Goal: Transaction & Acquisition: Purchase product/service

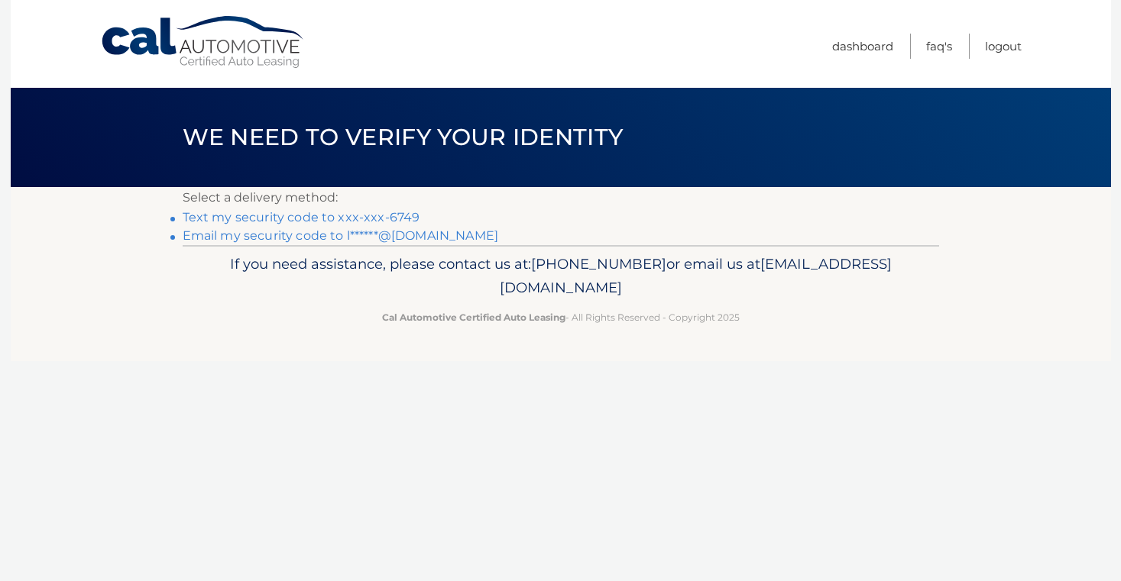
click at [357, 218] on link "Text my security code to xxx-xxx-6749" at bounding box center [302, 217] width 238 height 15
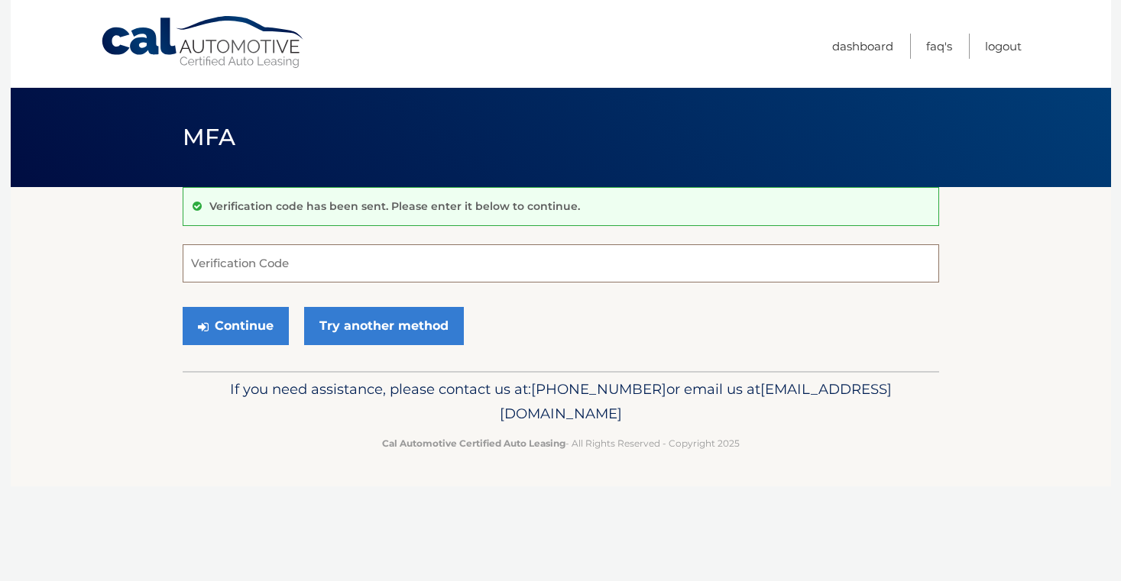
click at [321, 266] on input "Verification Code" at bounding box center [561, 263] width 756 height 38
type input "133546"
click at [247, 326] on button "Continue" at bounding box center [236, 326] width 106 height 38
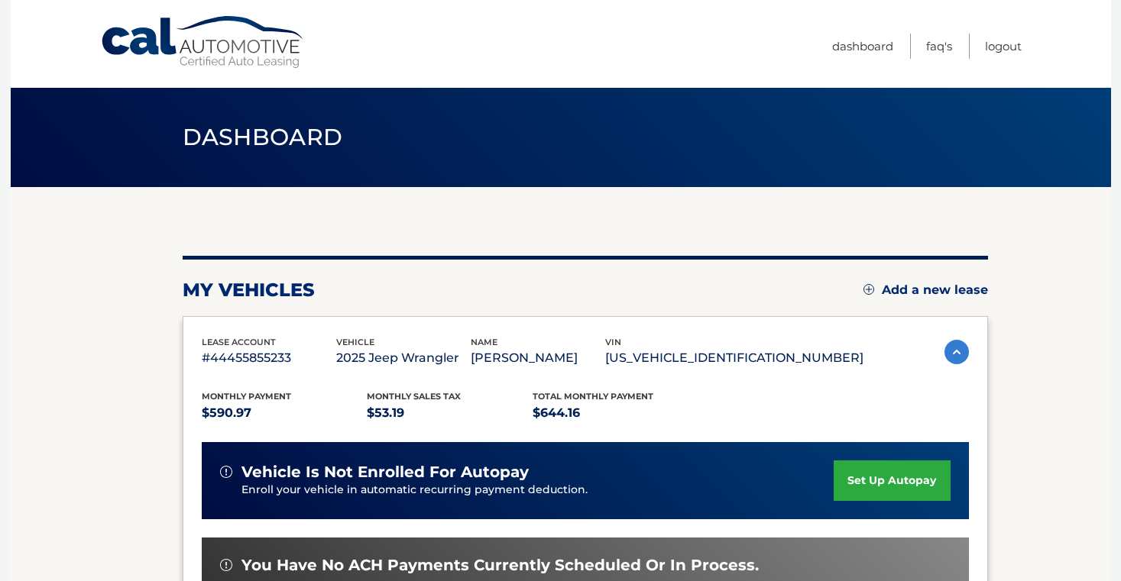
click at [66, 305] on section "my vehicles Add a new lease lease account #44455855233 vehicle 2025 Jeep Wrangl…" at bounding box center [561, 498] width 1100 height 623
click at [989, 376] on section "my vehicles Add a new lease lease account #44455855233 vehicle 2025 Jeep Wrangl…" at bounding box center [561, 498] width 1100 height 623
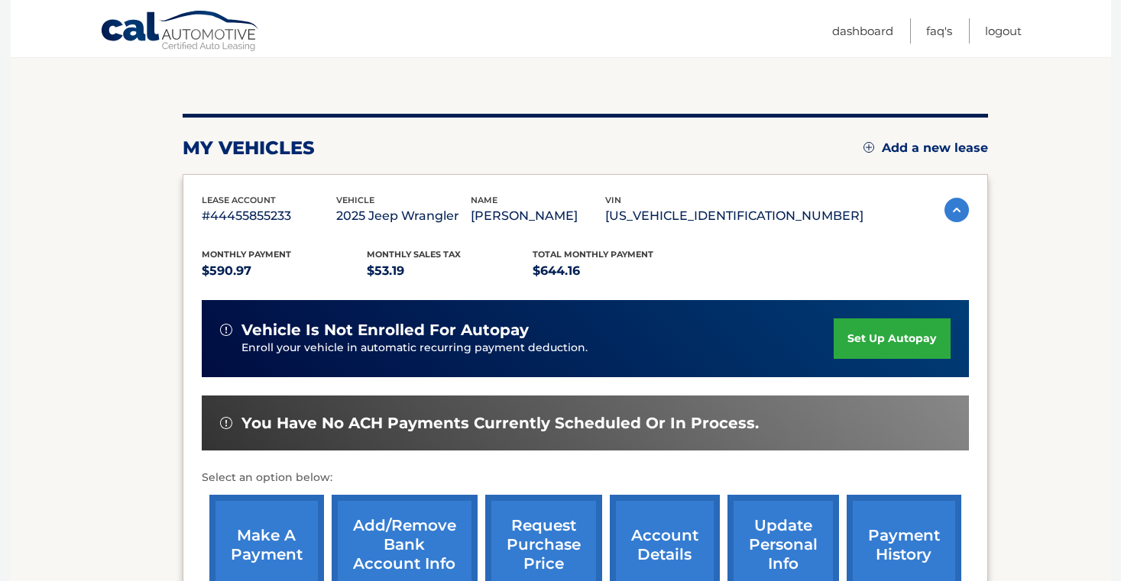
scroll to position [183, 0]
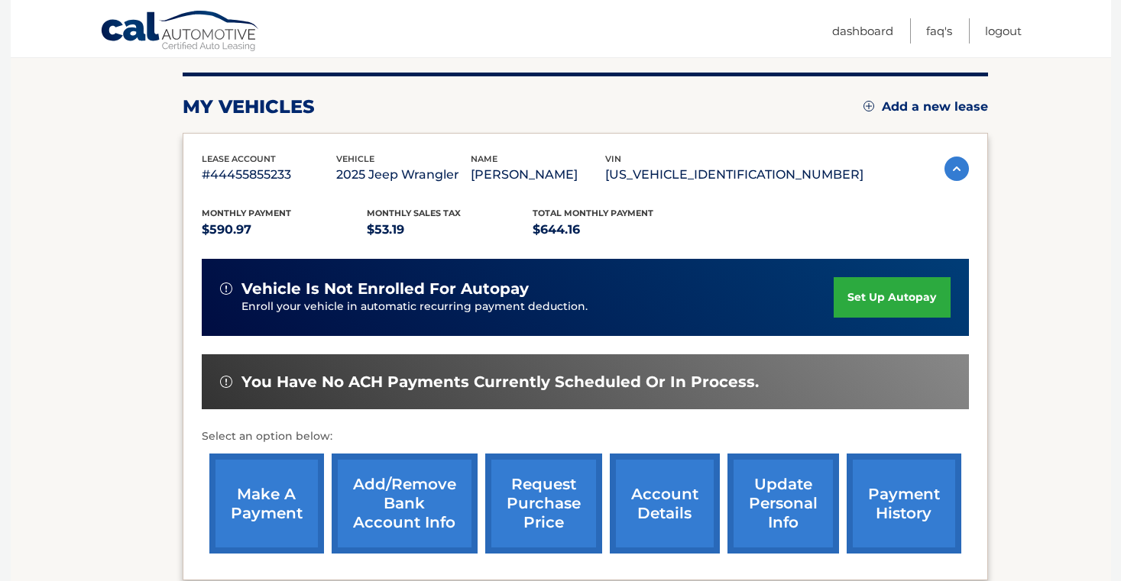
click at [254, 505] on link "make a payment" at bounding box center [266, 504] width 115 height 100
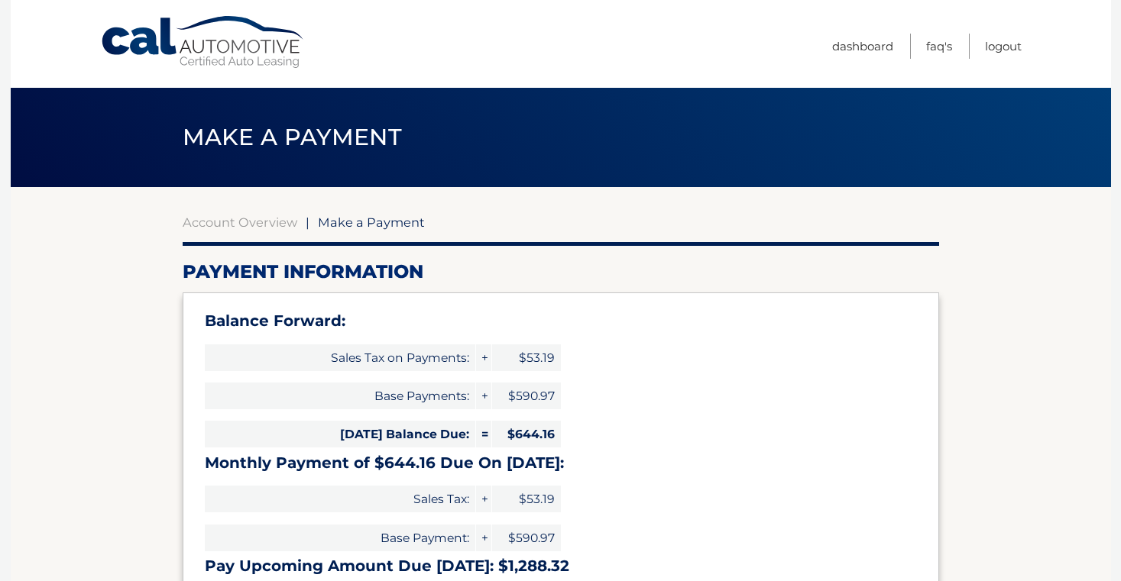
select select "YmY4ZGJmM2QtYzA2ZS00ZjRmLWJmNTYtNDU4ZTY2MzdkNmNi"
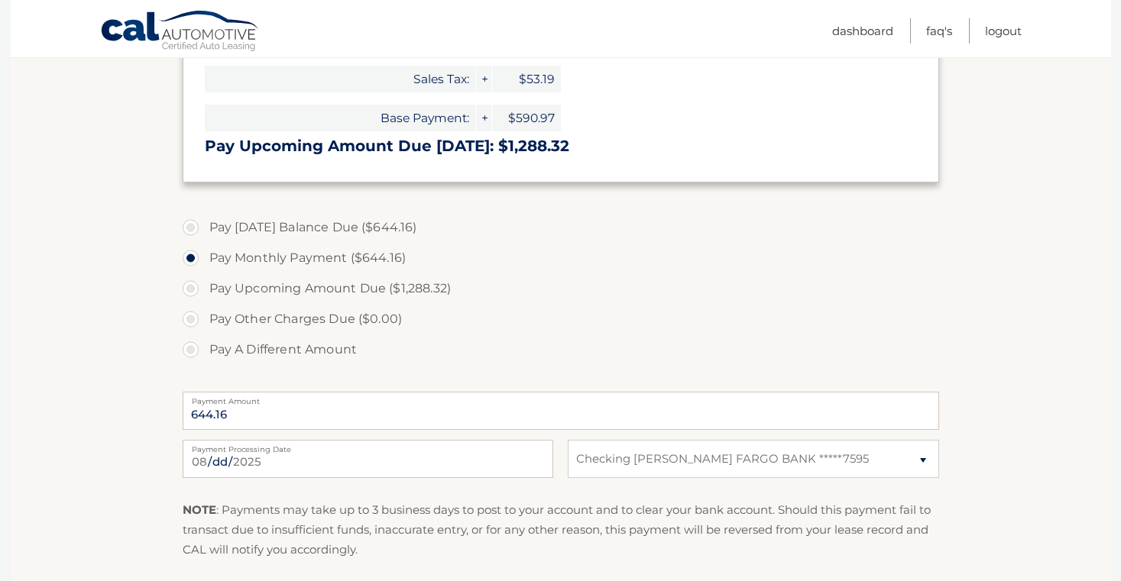
scroll to position [428, 0]
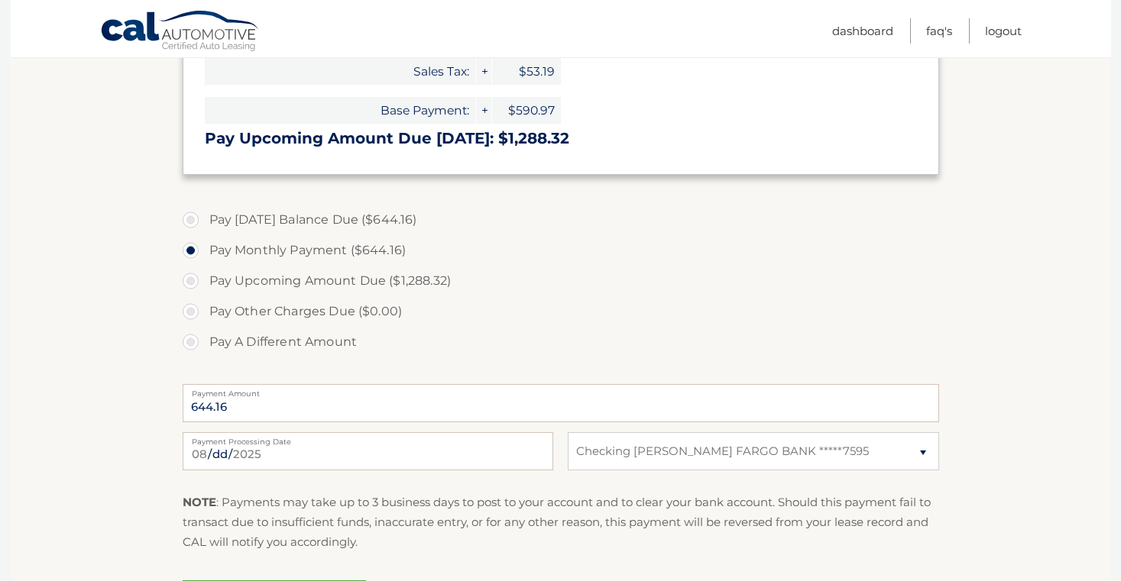
click at [191, 222] on label "Pay Today's Balance Due ($644.16)" at bounding box center [561, 220] width 756 height 31
click at [191, 222] on input "Pay Today's Balance Due ($644.16)" at bounding box center [196, 217] width 15 height 24
radio input "true"
click at [981, 338] on section "Account Overview | Make a Payment Payment Information Balance Forward: Sales Ta…" at bounding box center [561, 205] width 1100 height 892
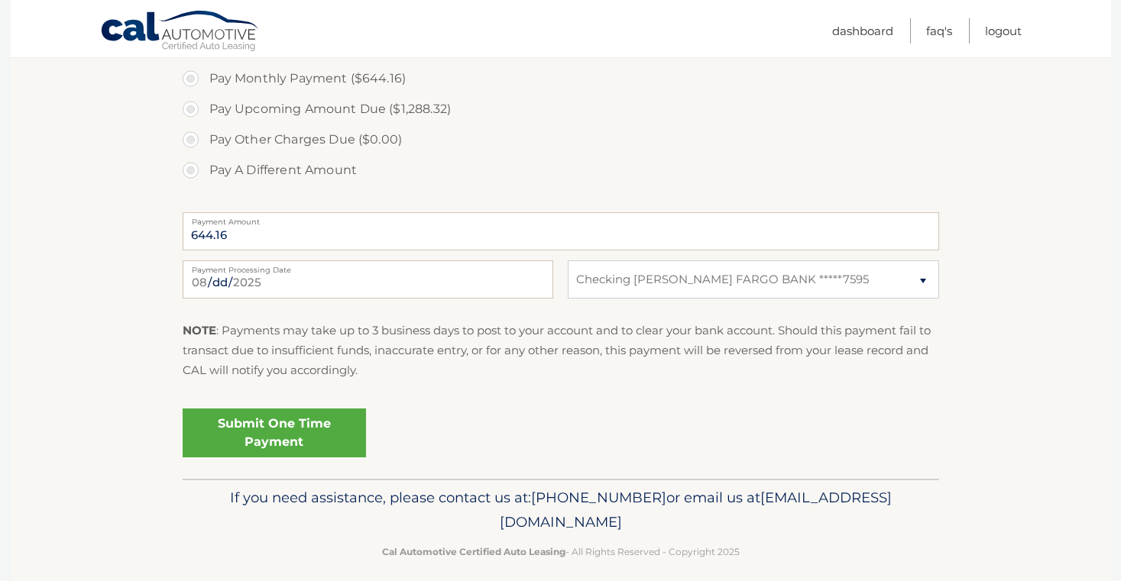
scroll to position [611, 0]
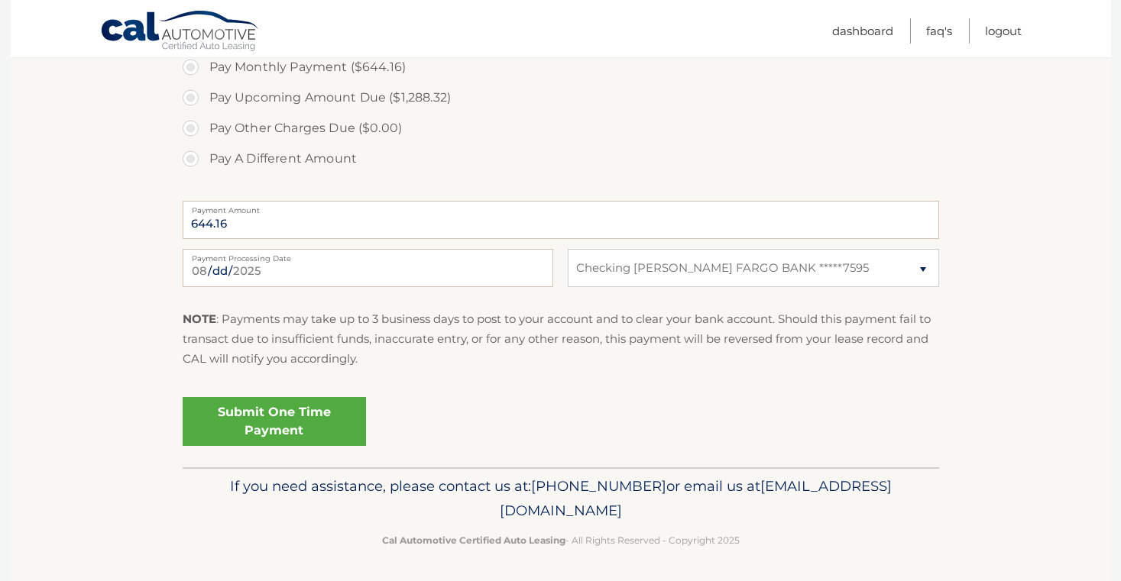
click at [238, 426] on link "Submit One Time Payment" at bounding box center [274, 421] width 183 height 49
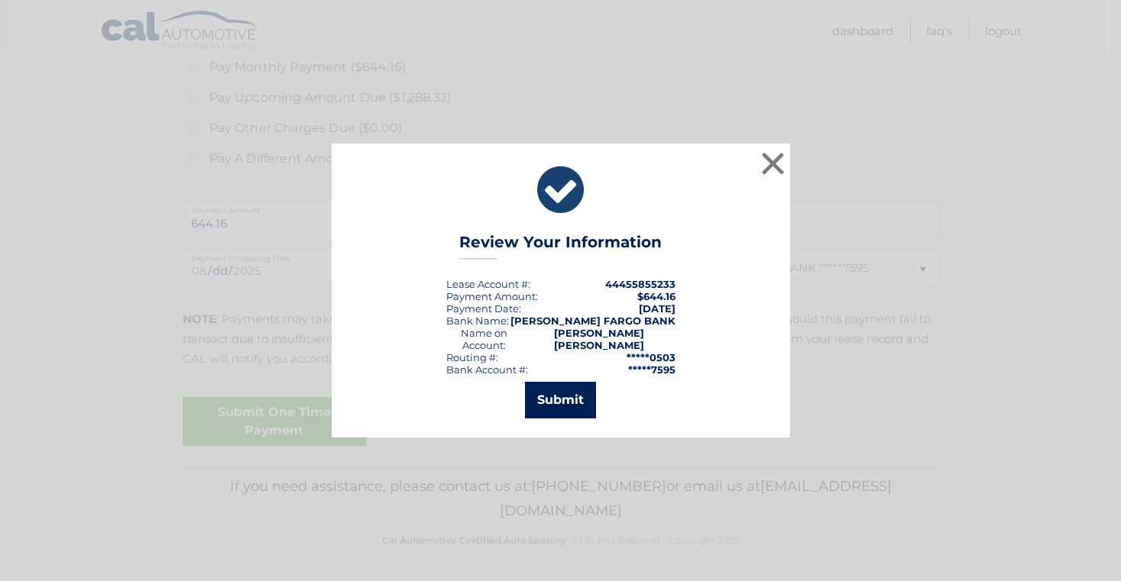
click at [572, 400] on button "Submit" at bounding box center [560, 400] width 71 height 37
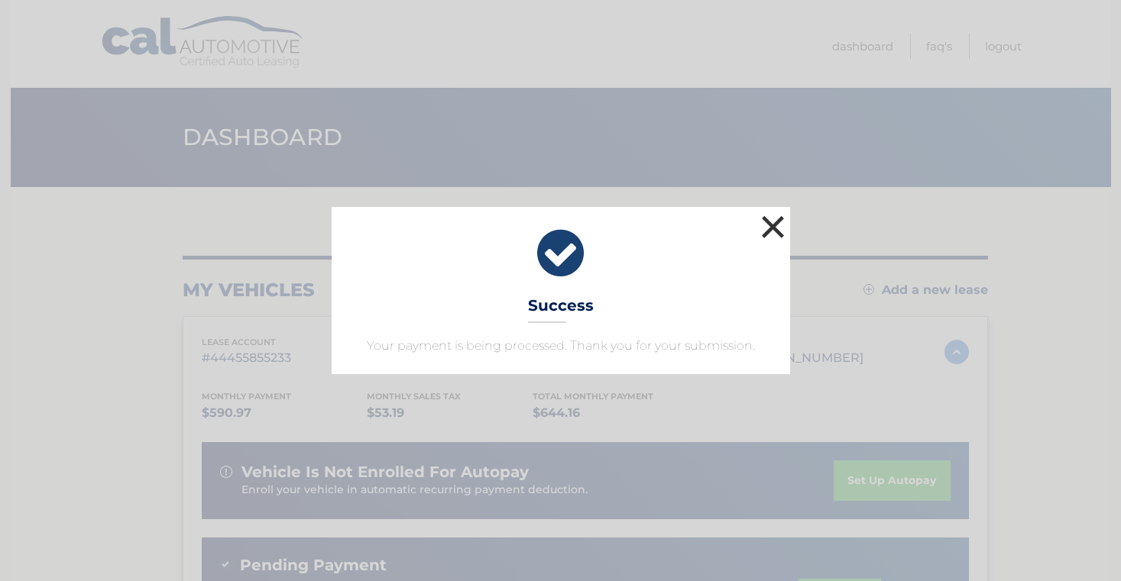
click at [772, 225] on button "×" at bounding box center [773, 227] width 31 height 31
